Goal: Contribute content: Add original content to the website for others to see

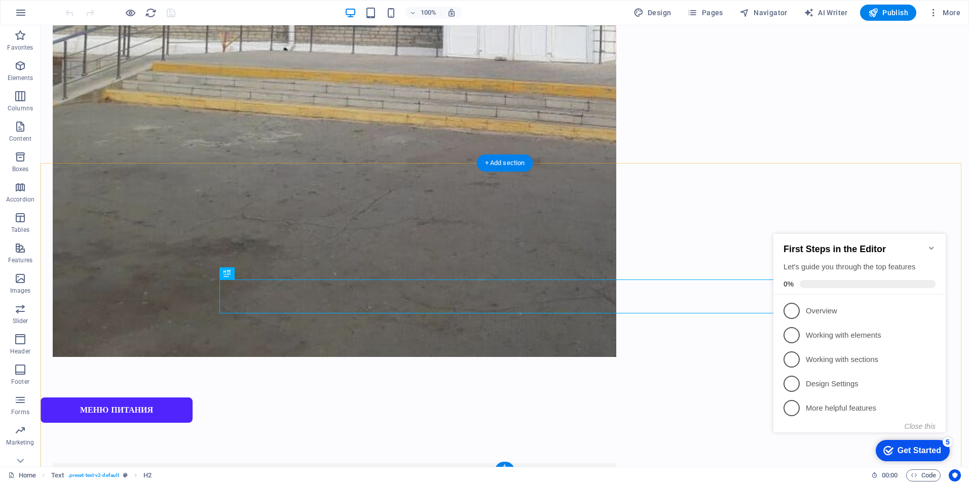
drag, startPoint x: 552, startPoint y: 188, endPoint x: 415, endPoint y: 173, distance: 137.7
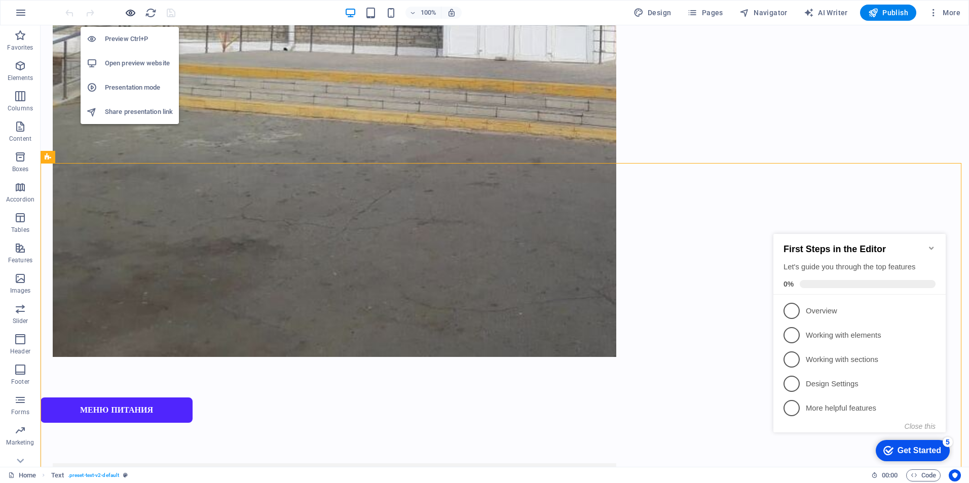
click at [131, 15] on icon "button" at bounding box center [131, 13] width 12 height 12
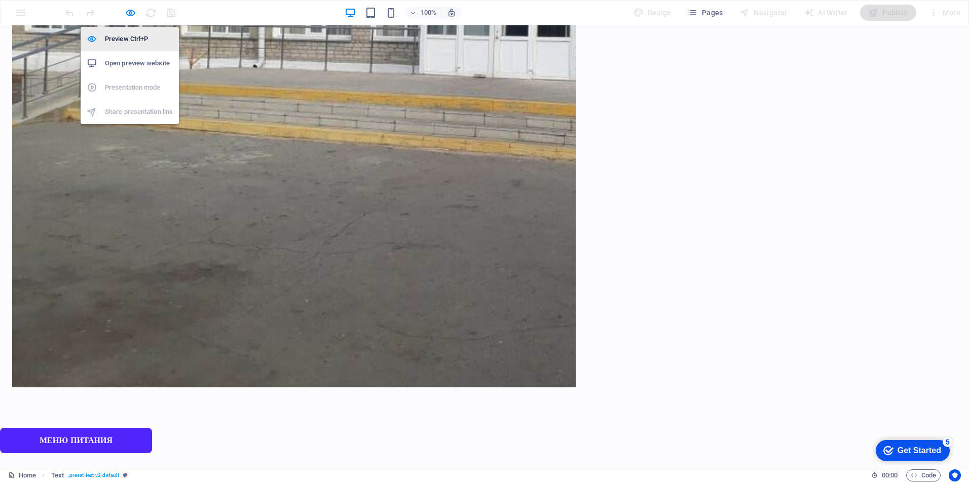
click at [131, 43] on h6 "Preview Ctrl+P" at bounding box center [139, 39] width 68 height 12
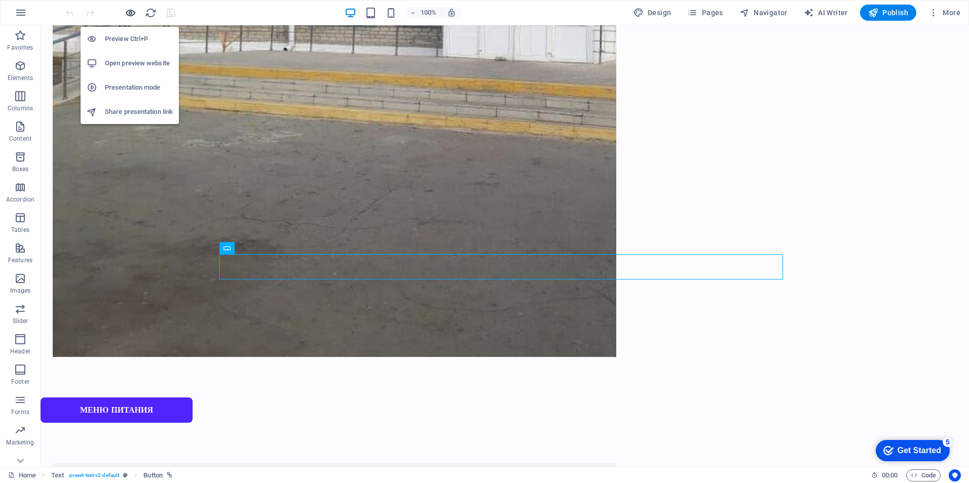
click at [131, 15] on icon "button" at bounding box center [131, 13] width 12 height 12
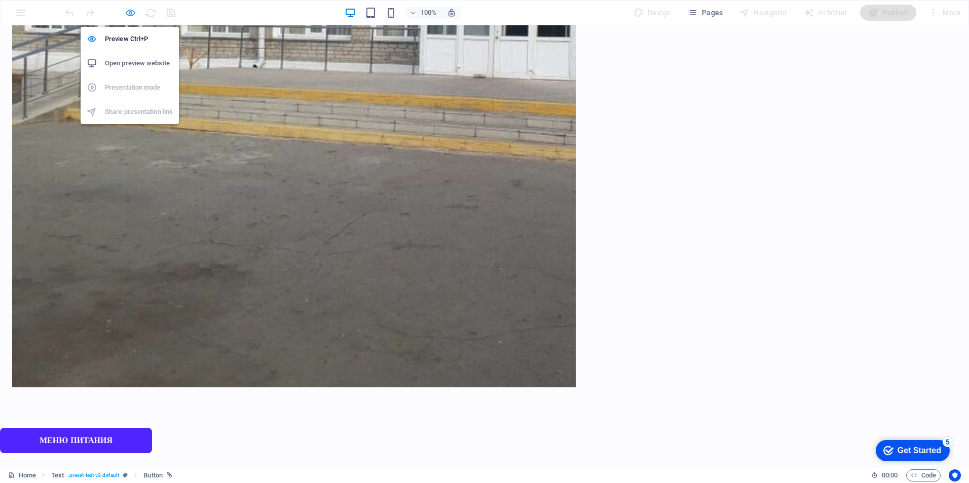
click at [131, 15] on icon "button" at bounding box center [131, 13] width 12 height 12
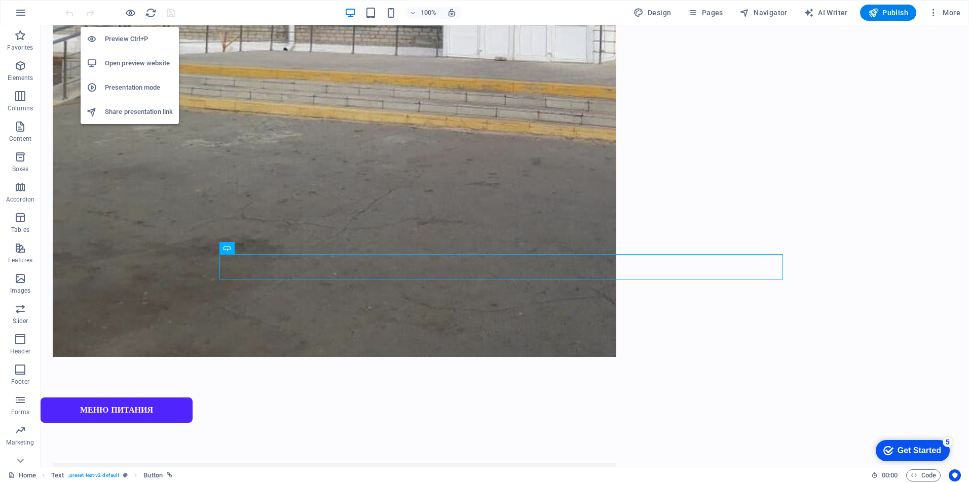
click at [143, 64] on h6 "Open preview website" at bounding box center [139, 63] width 68 height 12
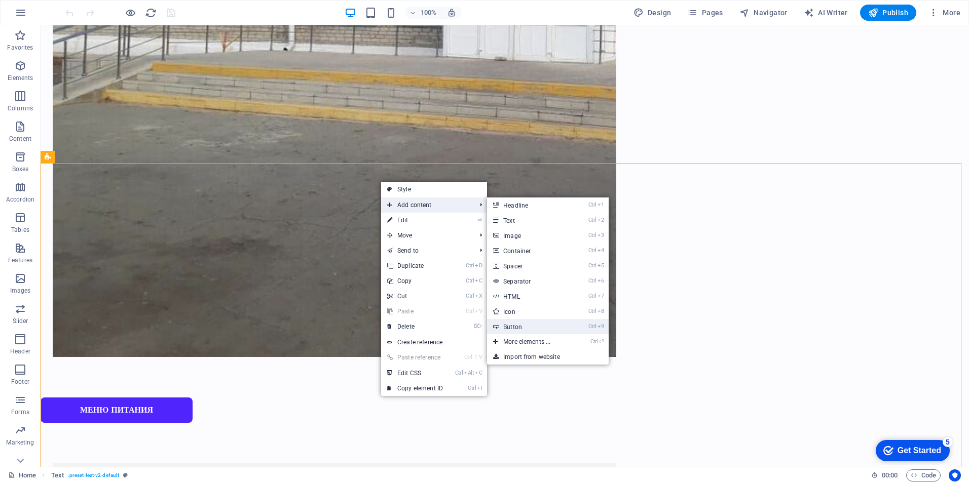
click at [519, 328] on link "Ctrl 9 Button" at bounding box center [529, 326] width 84 height 15
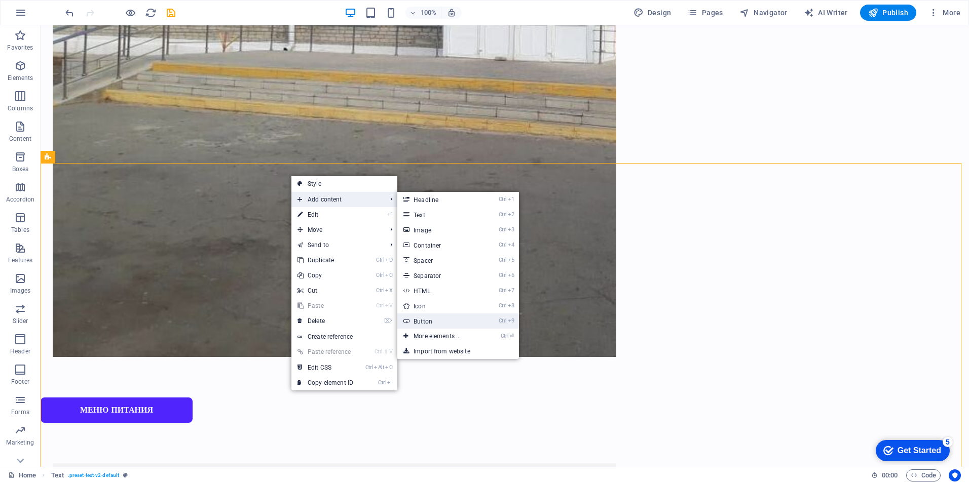
click at [433, 316] on link "Ctrl 9 Button" at bounding box center [439, 321] width 84 height 15
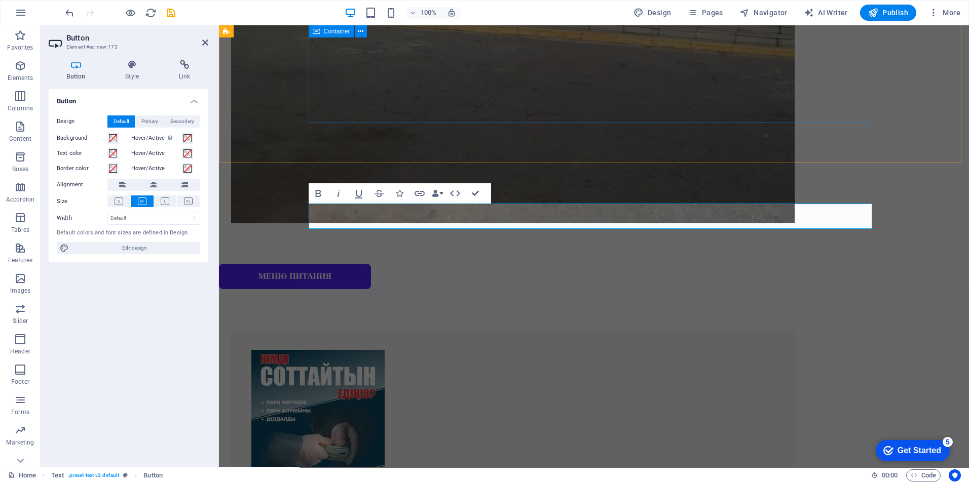
scroll to position [729, 0]
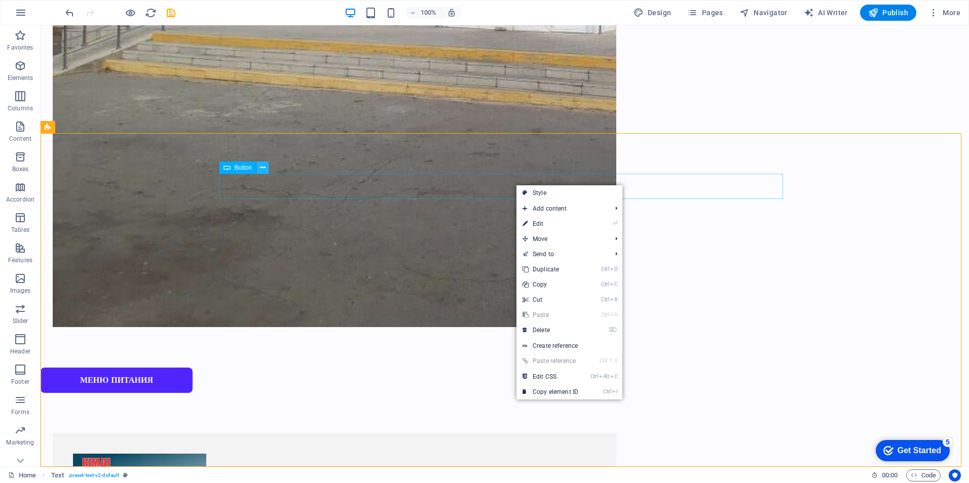
click at [261, 168] on icon at bounding box center [263, 168] width 6 height 11
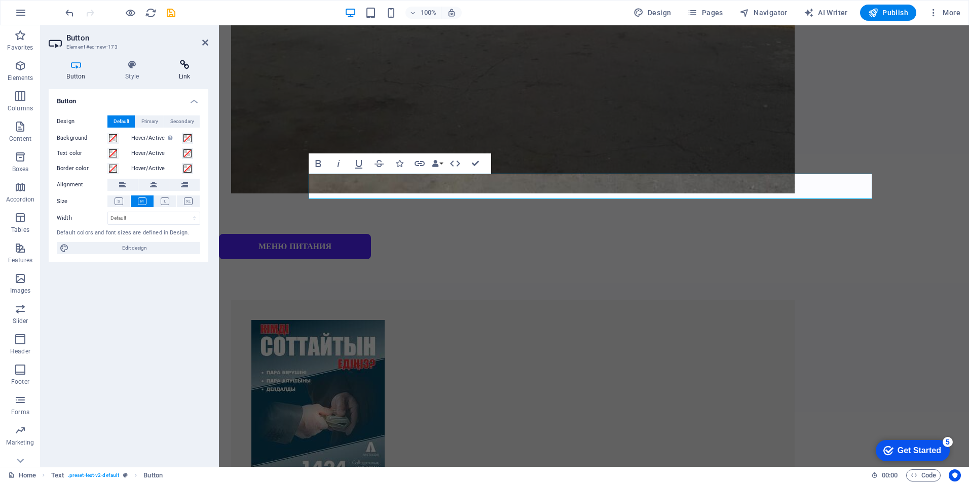
click at [183, 70] on h4 "Link" at bounding box center [185, 70] width 48 height 21
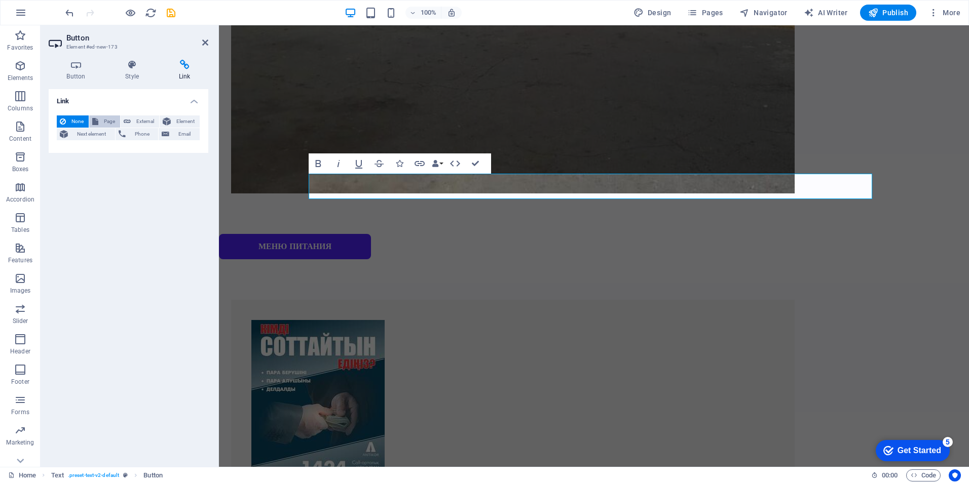
click at [110, 120] on span "Page" at bounding box center [109, 122] width 16 height 12
select select
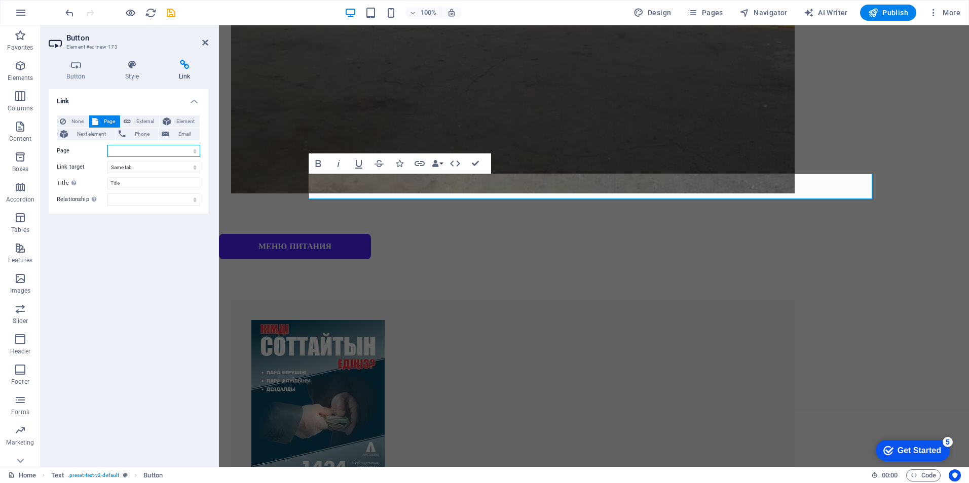
click at [195, 149] on select "Home Попечительский совет Питание" at bounding box center [153, 151] width 93 height 12
click at [181, 246] on div "Link None Page External Element Next element Phone Email Page Home Попечительск…" at bounding box center [129, 274] width 160 height 370
click at [170, 250] on div "Link None Page External Element Next element Phone Email Page Home Попечительск…" at bounding box center [129, 274] width 160 height 370
click at [77, 122] on span "None" at bounding box center [77, 122] width 17 height 12
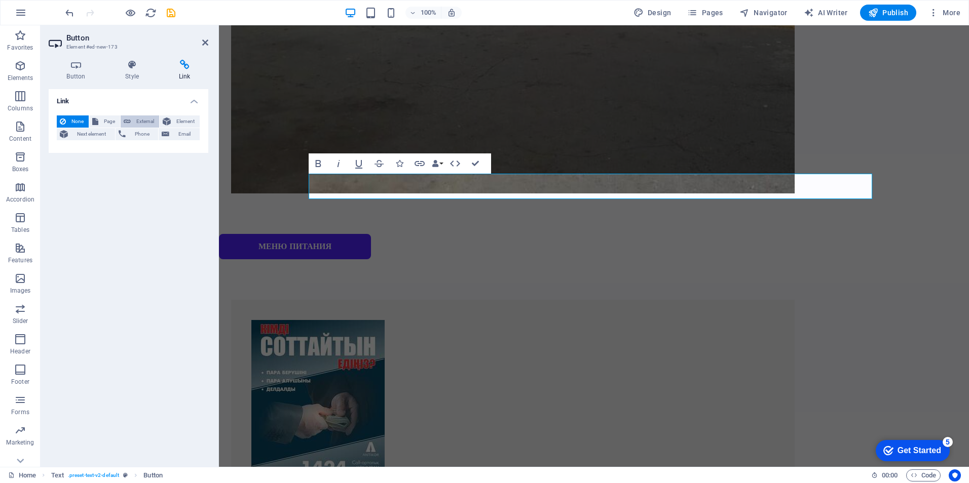
click at [135, 119] on span "External" at bounding box center [145, 122] width 22 height 12
select select "blank"
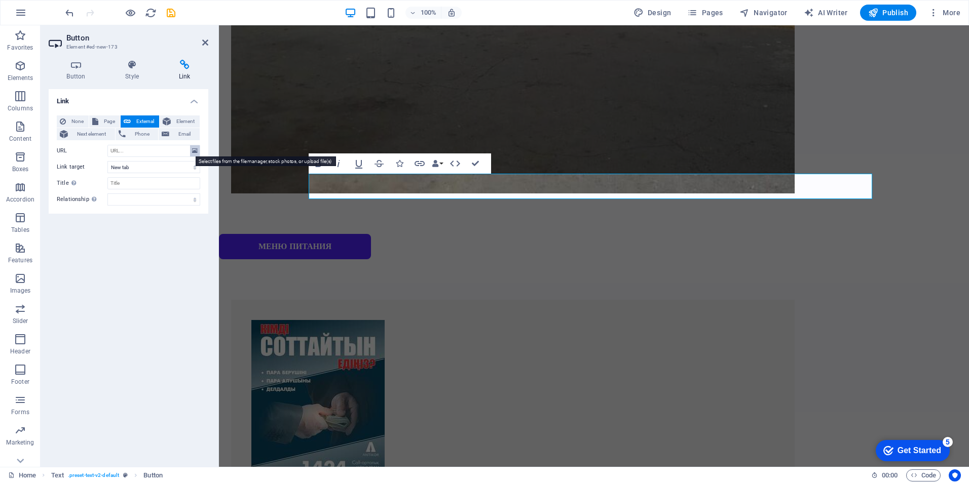
click at [193, 148] on icon at bounding box center [195, 150] width 6 height 11
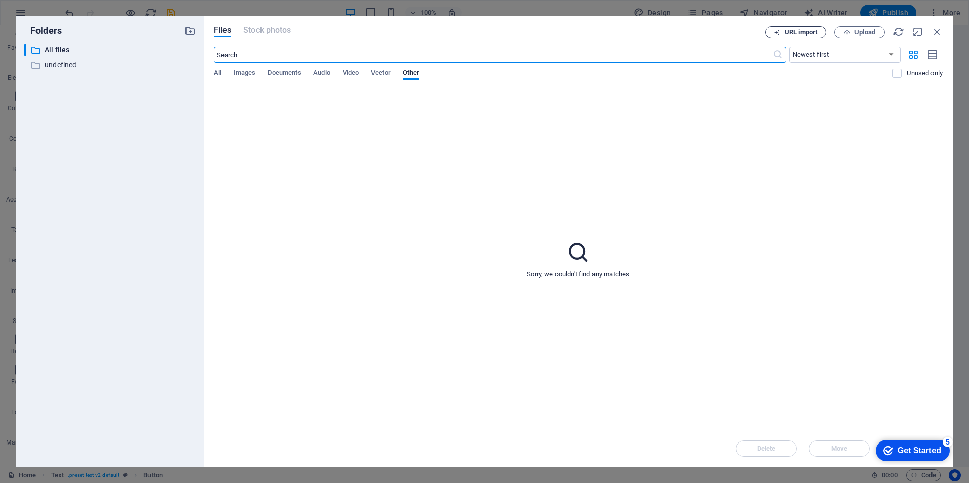
click at [796, 30] on span "URL import" at bounding box center [800, 32] width 33 height 6
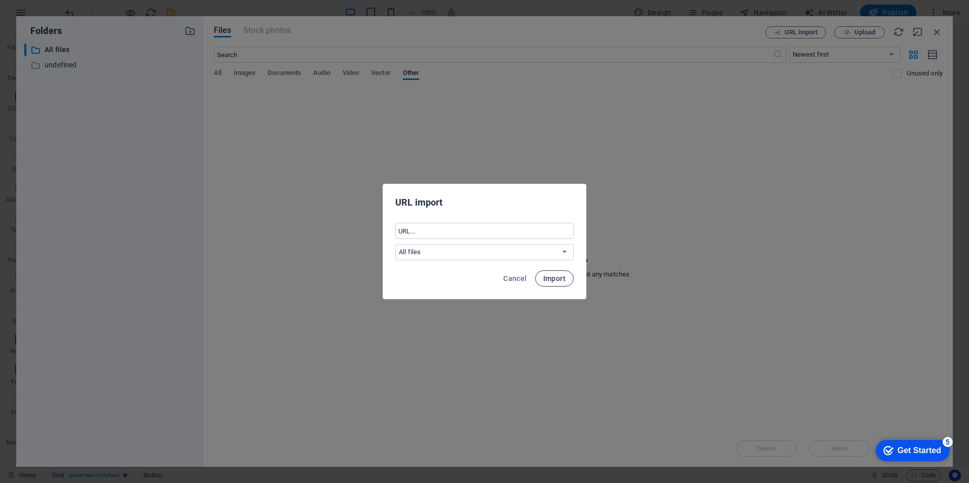
click at [558, 278] on span "Import" at bounding box center [554, 279] width 22 height 8
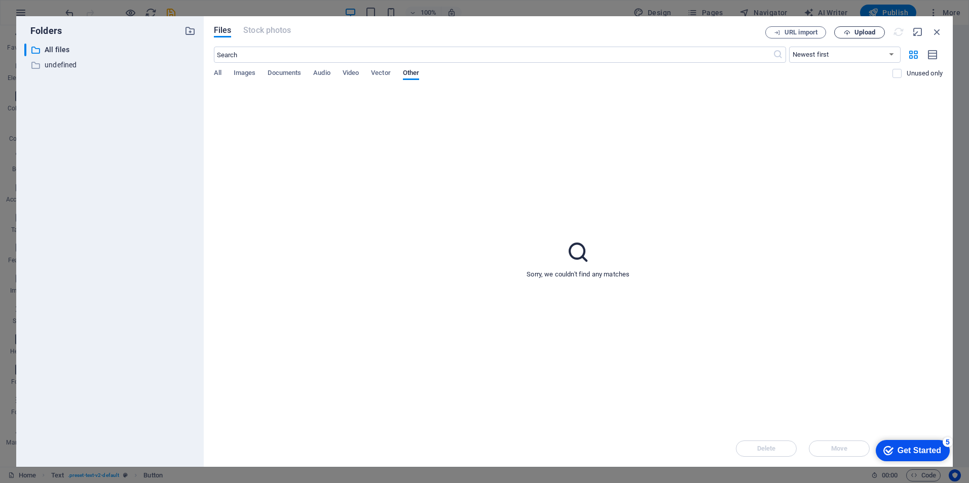
click at [855, 32] on span "Upload" at bounding box center [864, 32] width 21 height 6
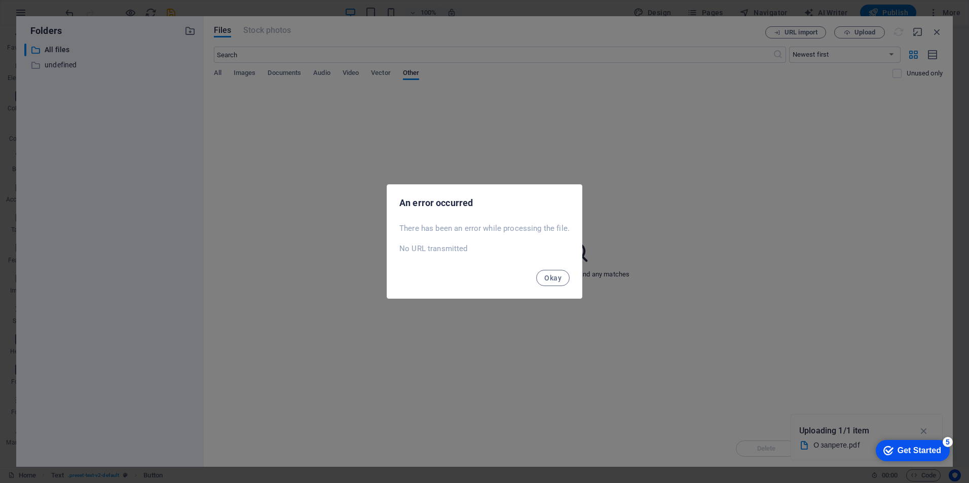
type input "[URL][DOMAIN_NAME]"
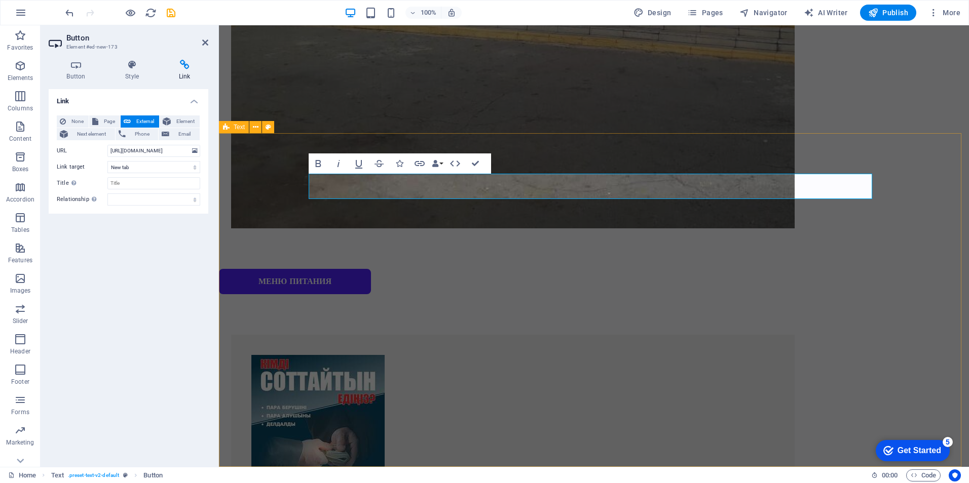
scroll to position [729, 0]
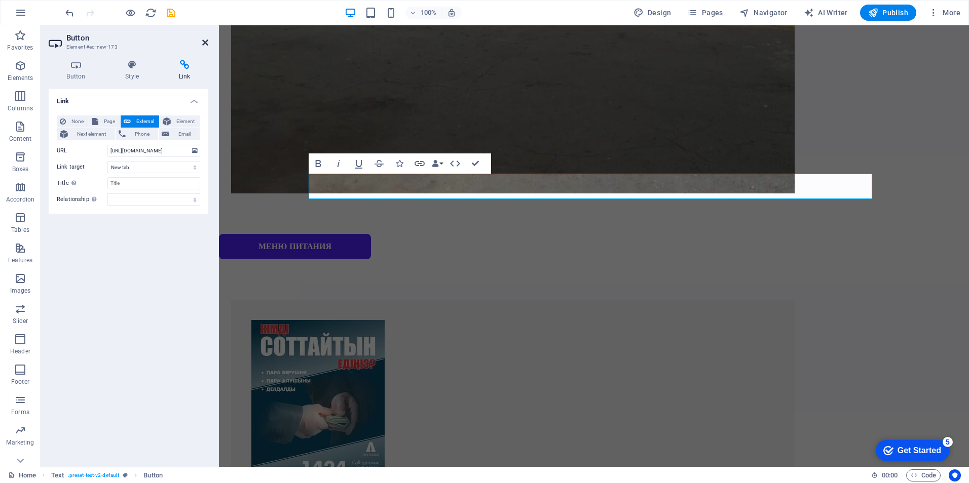
click at [205, 43] on icon at bounding box center [205, 43] width 6 height 8
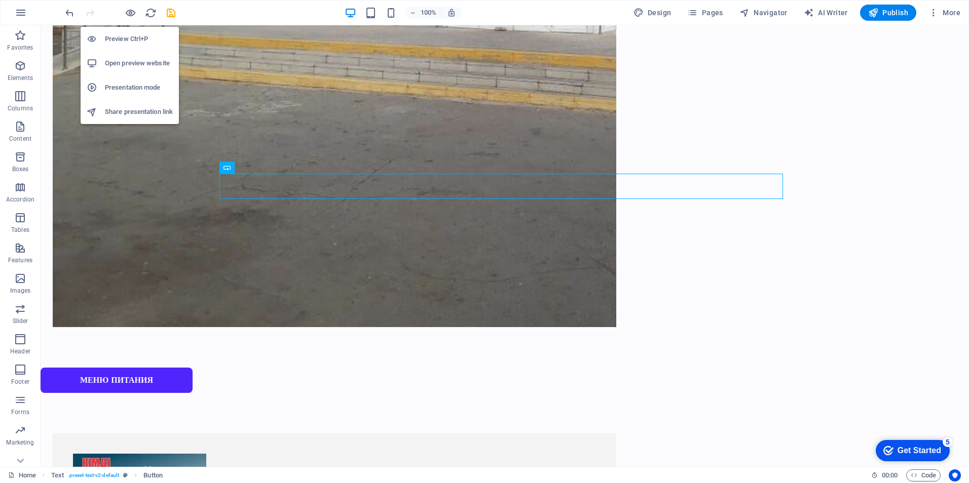
click at [129, 64] on h6 "Open preview website" at bounding box center [139, 63] width 68 height 12
click at [133, 63] on h6 "Open preview website" at bounding box center [139, 63] width 68 height 12
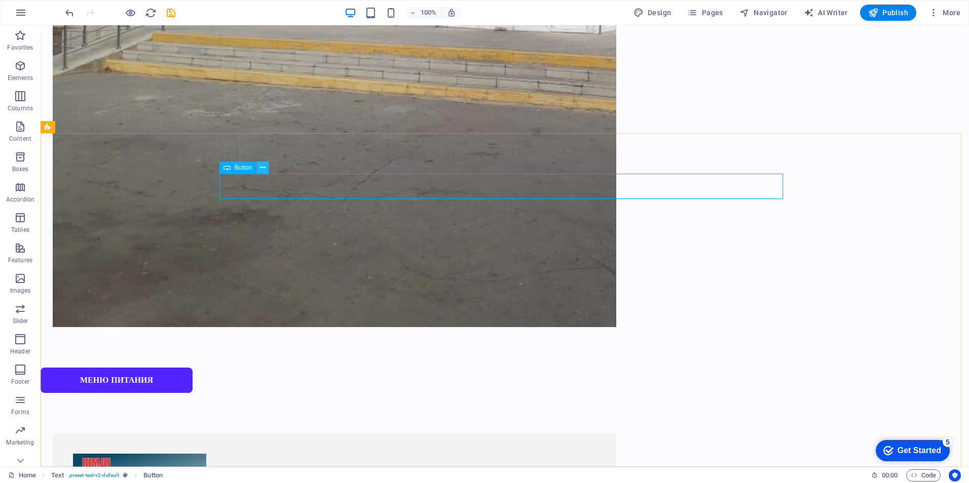
click at [263, 167] on icon at bounding box center [263, 168] width 6 height 11
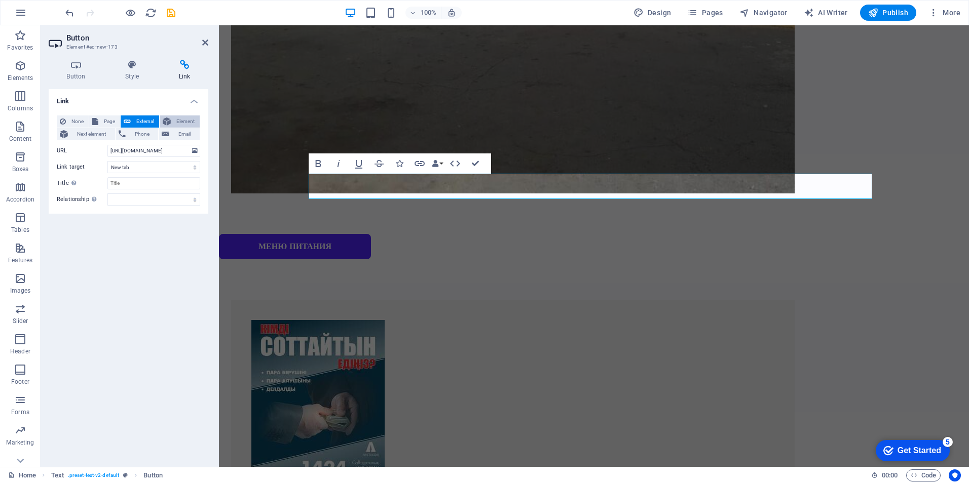
click at [183, 121] on span "Element" at bounding box center [185, 122] width 23 height 12
select select
click at [90, 134] on span "Next element" at bounding box center [91, 134] width 41 height 12
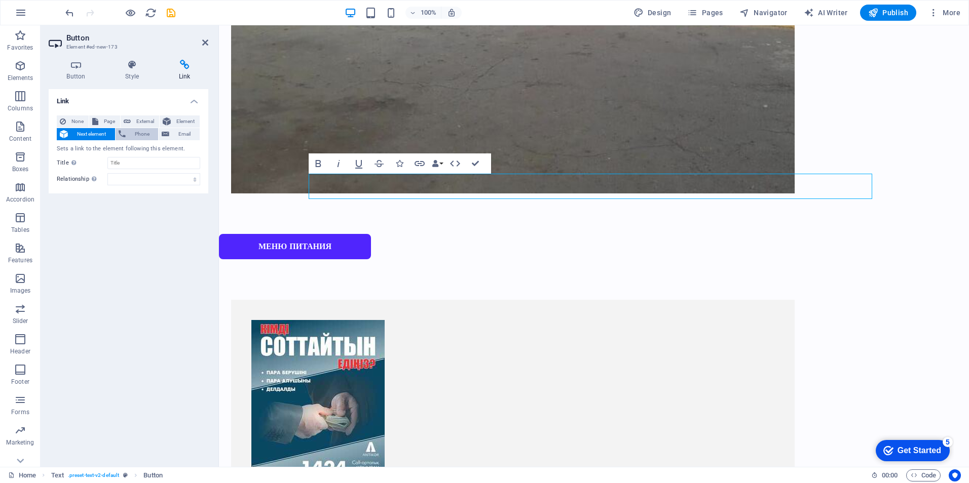
click at [137, 134] on span "Phone" at bounding box center [142, 134] width 27 height 12
click at [174, 133] on span "Email" at bounding box center [184, 134] width 24 height 12
click at [110, 122] on span "Page" at bounding box center [109, 122] width 16 height 12
select select
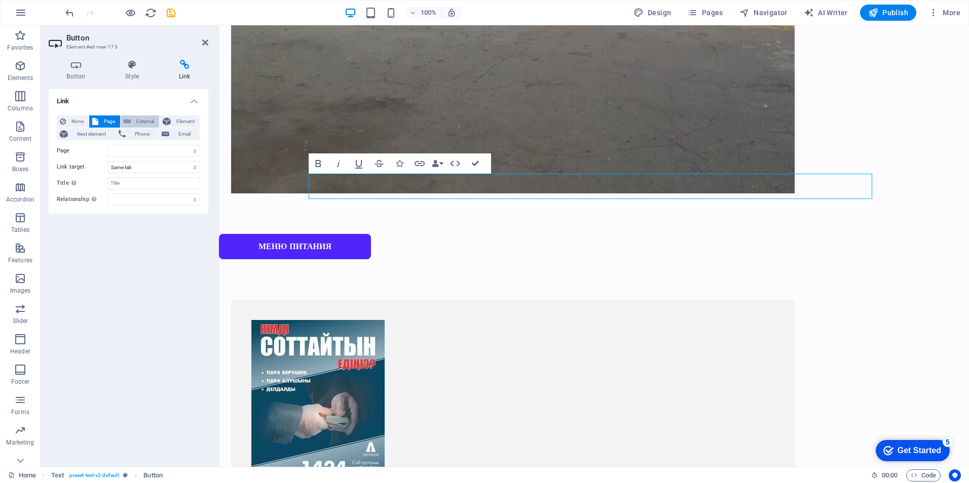
click at [148, 120] on span "External" at bounding box center [145, 122] width 22 height 12
select select "blank"
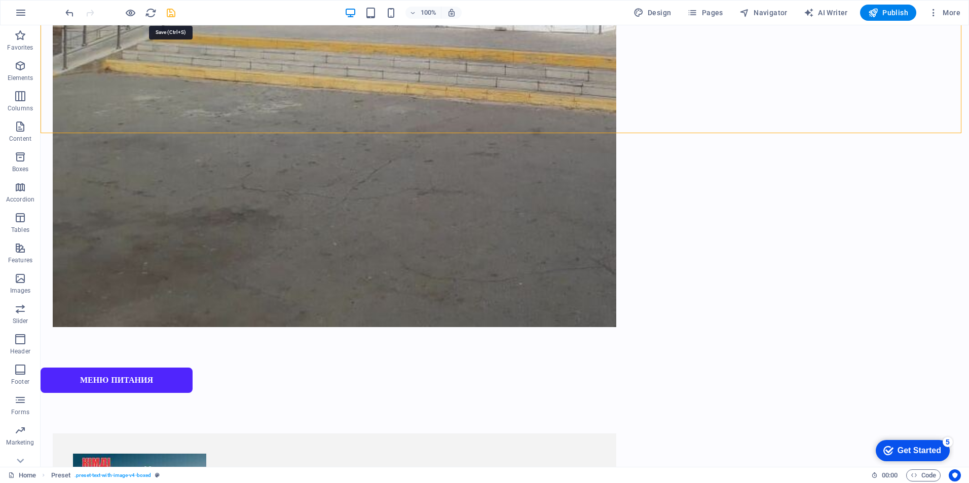
click at [171, 15] on icon "save" at bounding box center [171, 13] width 12 height 12
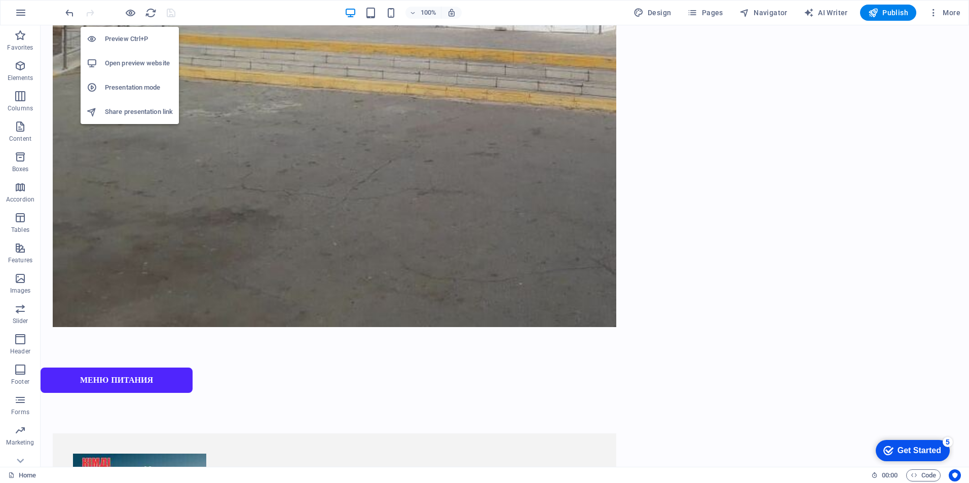
click at [126, 67] on h6 "Open preview website" at bounding box center [139, 63] width 68 height 12
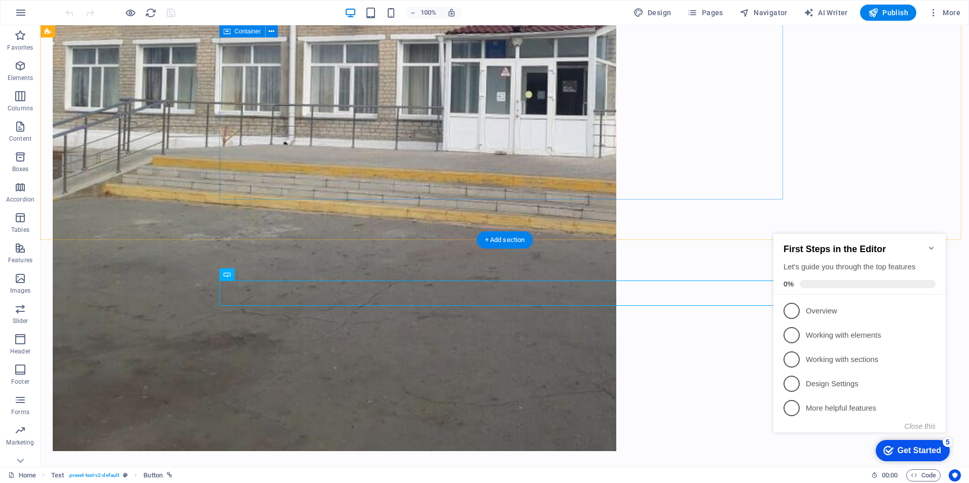
scroll to position [628, 0]
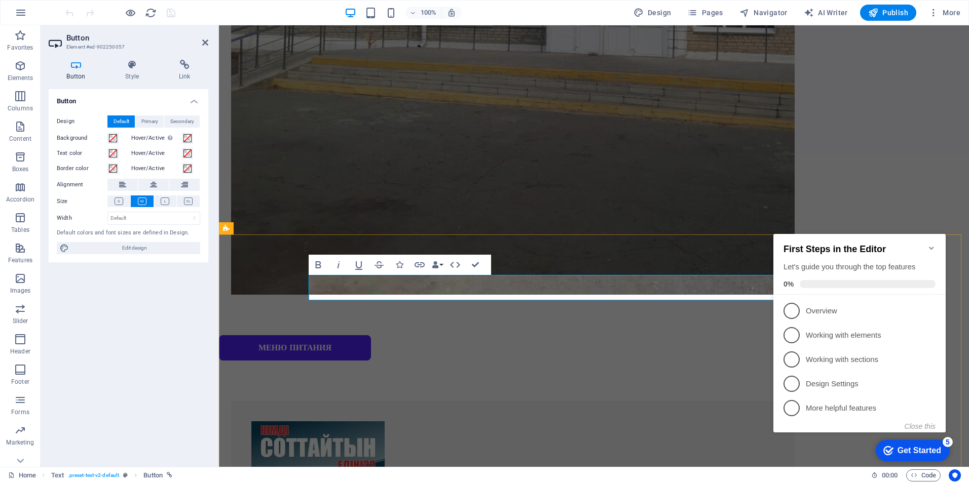
click at [131, 76] on h4 "Style" at bounding box center [134, 70] width 54 height 21
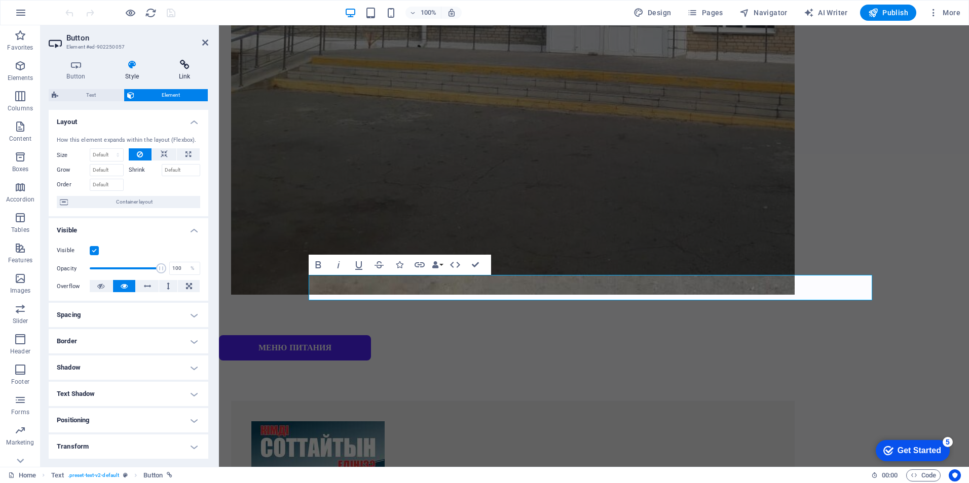
click at [194, 70] on h4 "Link" at bounding box center [185, 70] width 48 height 21
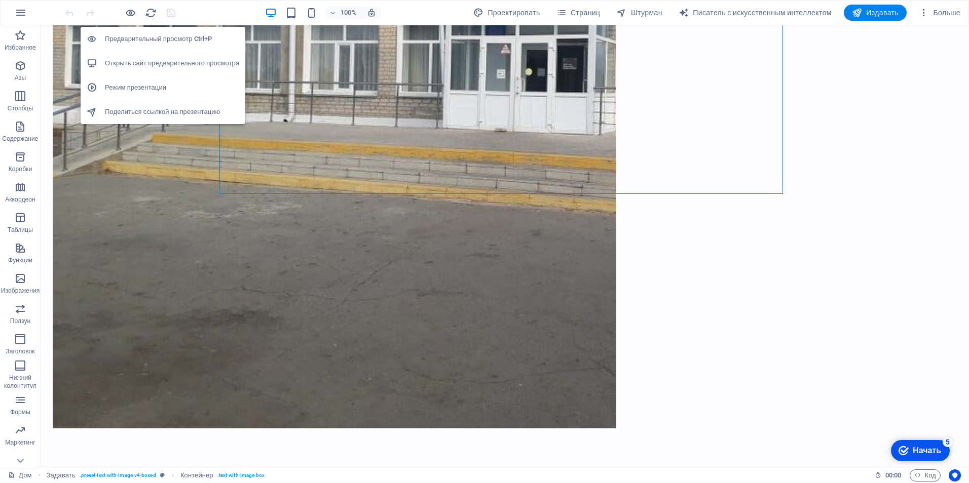
click at [135, 37] on h6 "Предварительный просмотр Ctrl+P" at bounding box center [172, 39] width 134 height 12
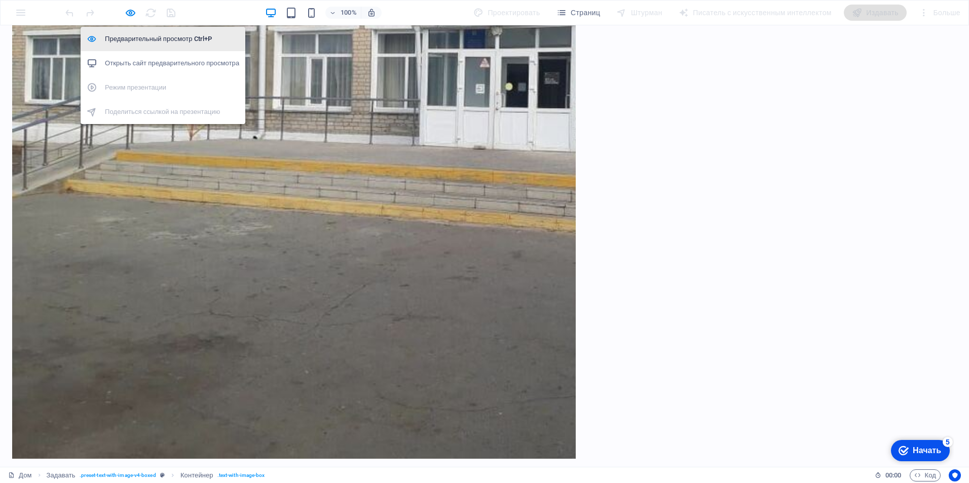
click at [130, 37] on h6 "Предварительный просмотр Ctrl+P" at bounding box center [172, 39] width 134 height 12
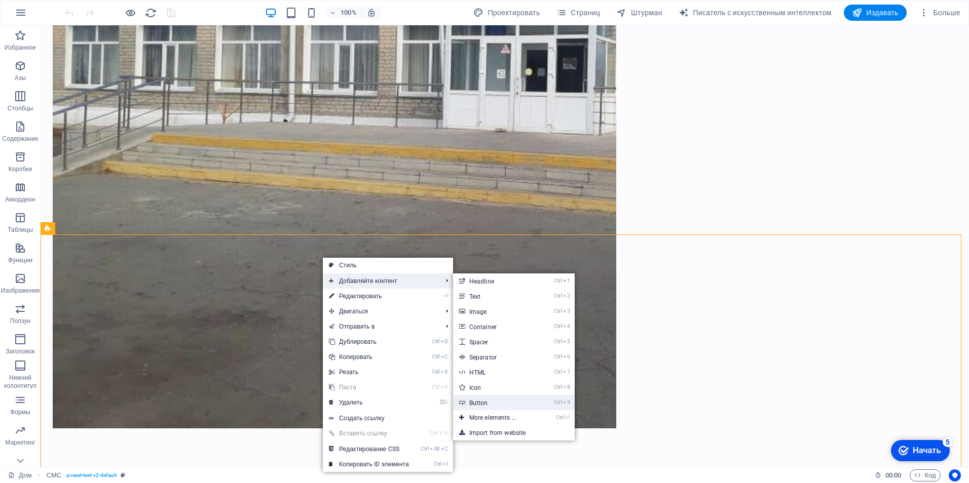
drag, startPoint x: 495, startPoint y: 405, endPoint x: 249, endPoint y: 278, distance: 276.4
click at [495, 405] on link "Ctrl 9 Button" at bounding box center [495, 402] width 84 height 15
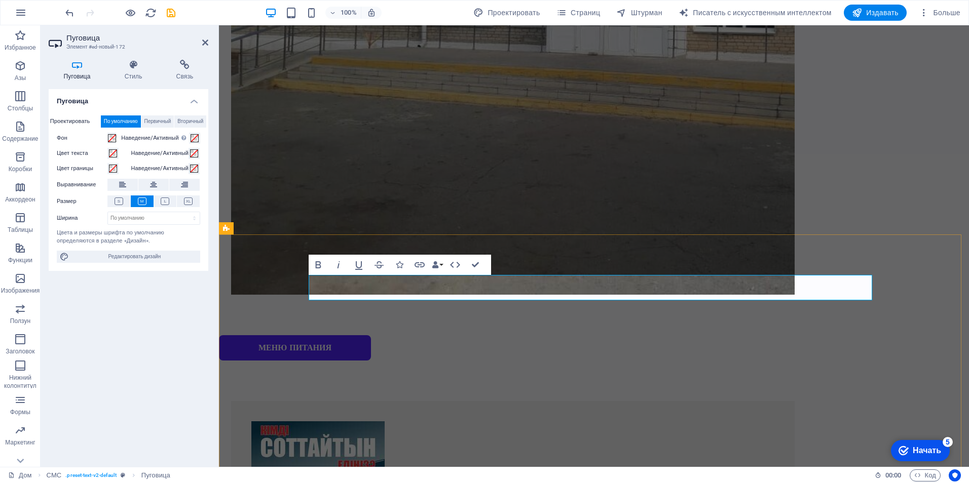
click at [180, 71] on h4 "Связь" at bounding box center [184, 70] width 47 height 21
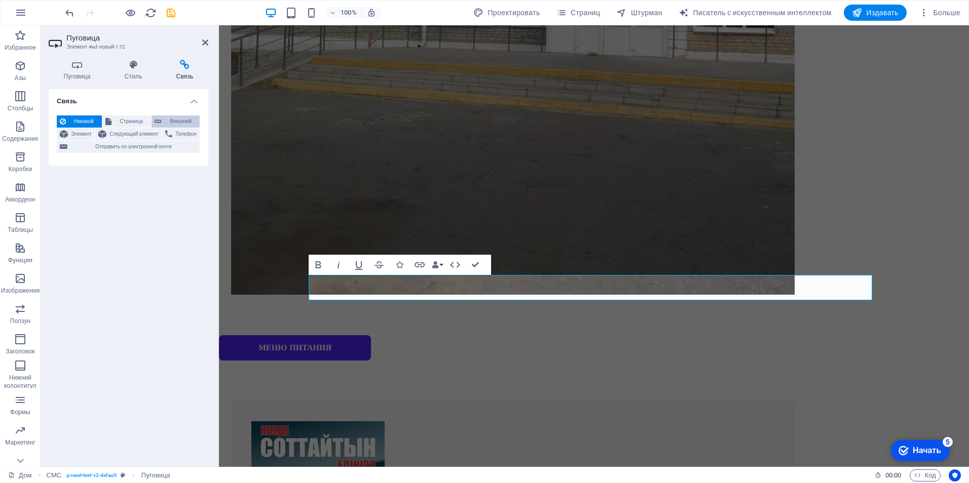
click at [173, 121] on span "Внешний" at bounding box center [181, 122] width 32 height 12
select select "blank"
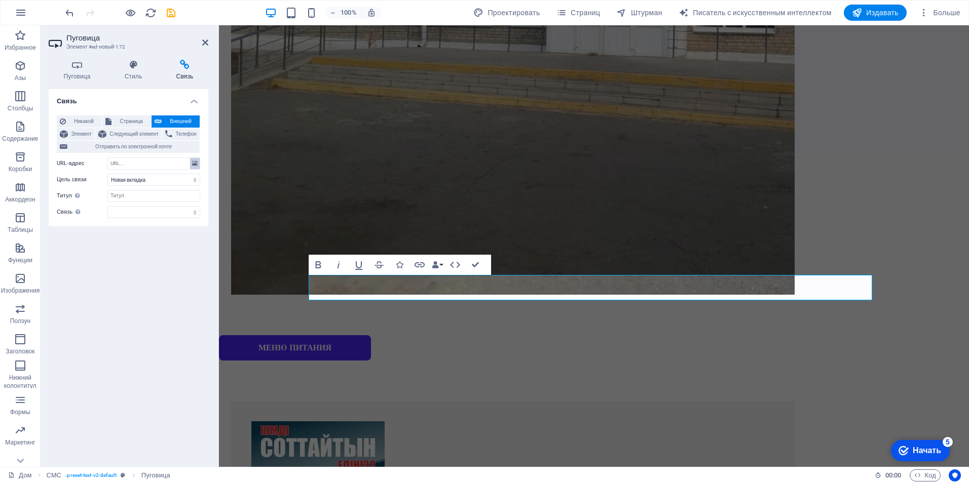
click at [196, 164] on icon at bounding box center [195, 163] width 6 height 11
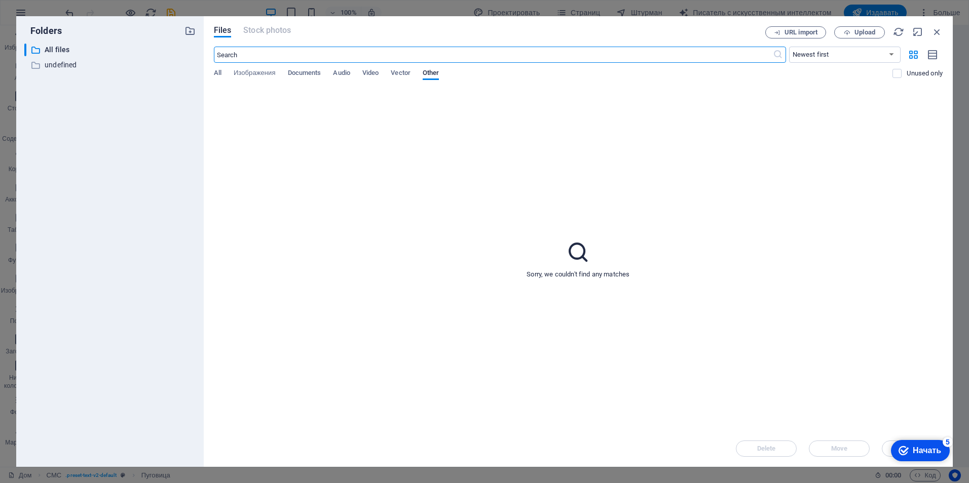
scroll to position [593, 0]
click at [855, 31] on span "Закачать" at bounding box center [865, 32] width 30 height 6
type input "https://cdn1.site-media.eu/images/document/18915456/YUNuF4xG1Ct2A5eD1Dv0Eg.pdf"
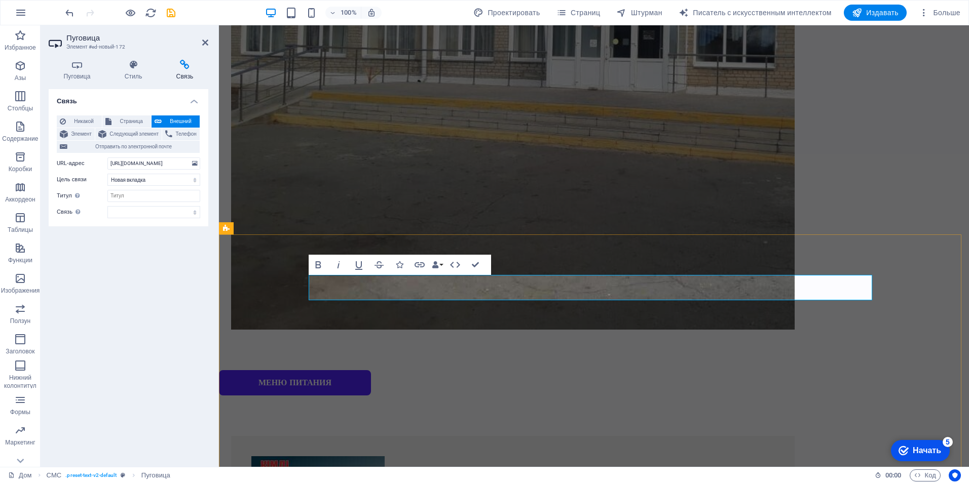
scroll to position [628, 0]
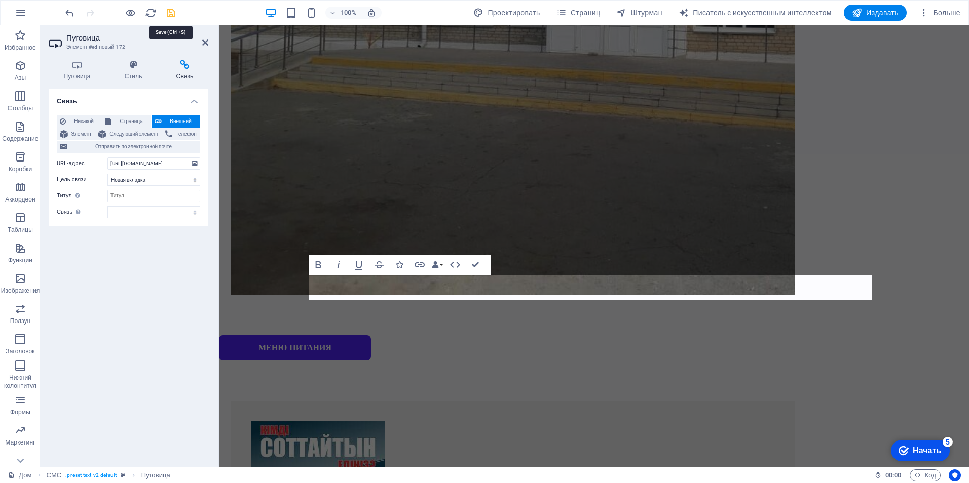
click at [170, 11] on icon "спасать" at bounding box center [171, 13] width 12 height 12
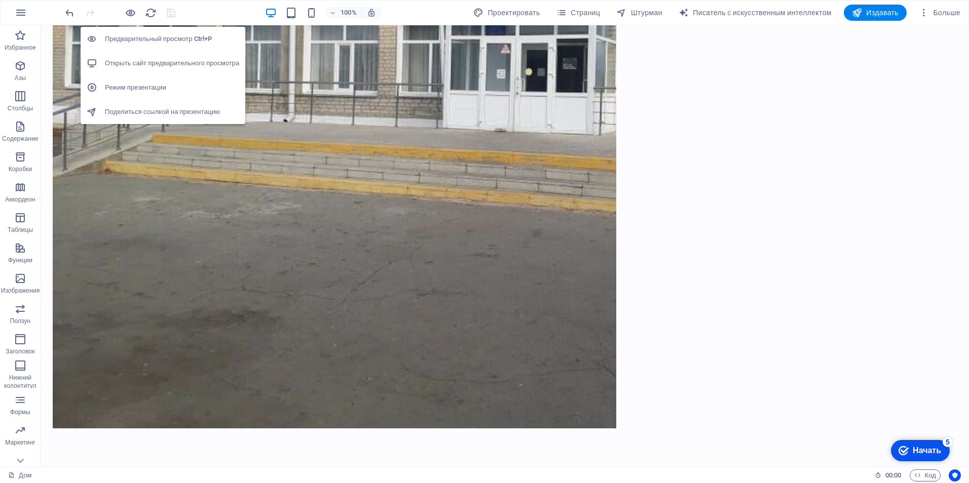
click at [131, 35] on h6 "Предварительный просмотр Ctrl+P" at bounding box center [172, 39] width 134 height 12
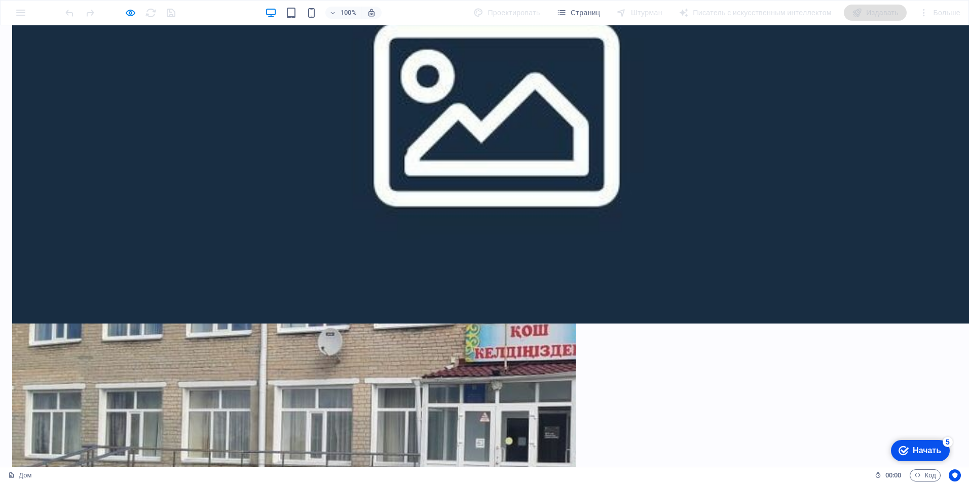
scroll to position [20, 0]
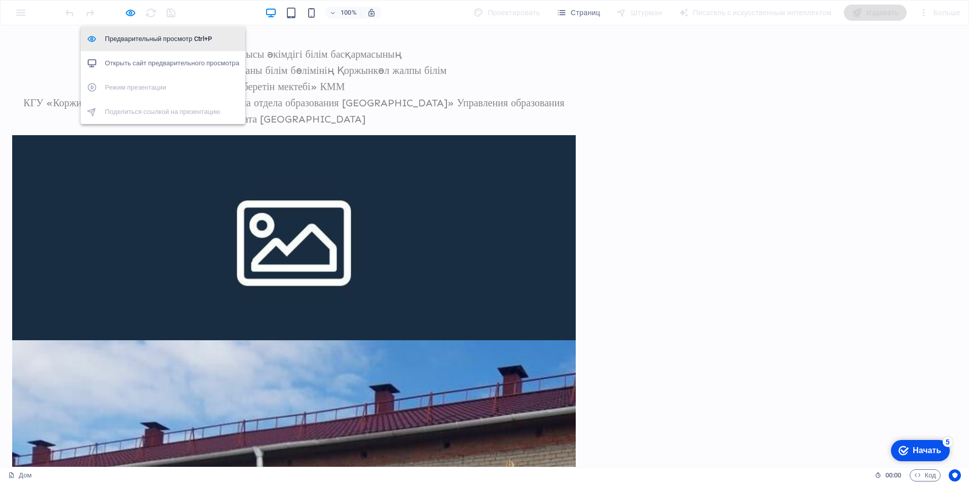
click at [129, 36] on h6 "Предварительный просмотр Ctrl+P" at bounding box center [172, 39] width 134 height 12
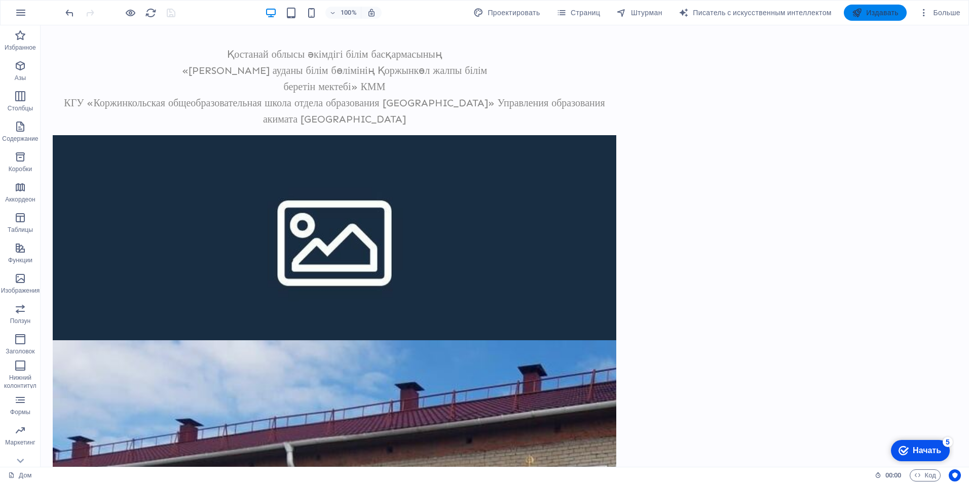
click at [868, 10] on font "Издавать" at bounding box center [882, 13] width 32 height 8
